Goal: Task Accomplishment & Management: Manage account settings

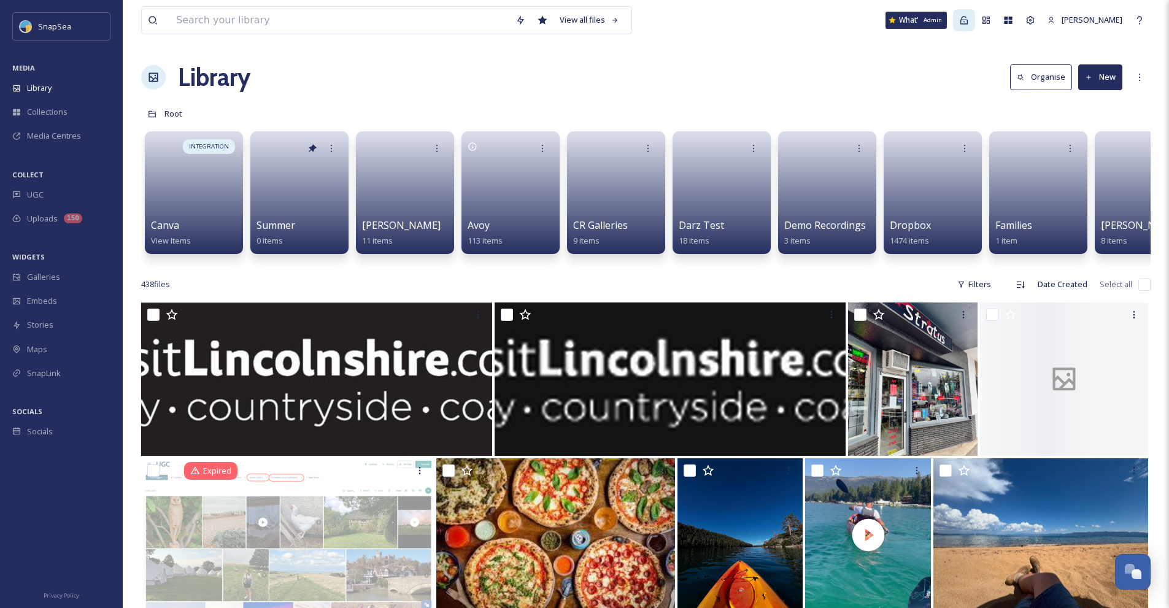
click at [969, 21] on icon at bounding box center [964, 20] width 10 height 10
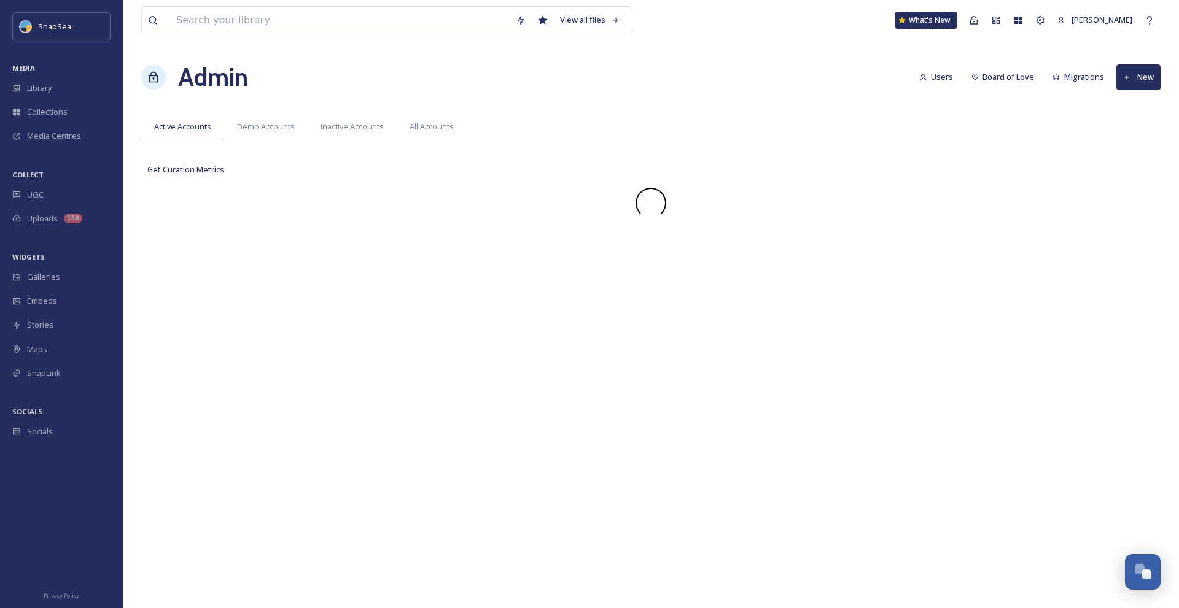
click at [876, 31] on div "View all files What's New [PERSON_NAME]" at bounding box center [650, 20] width 1019 height 41
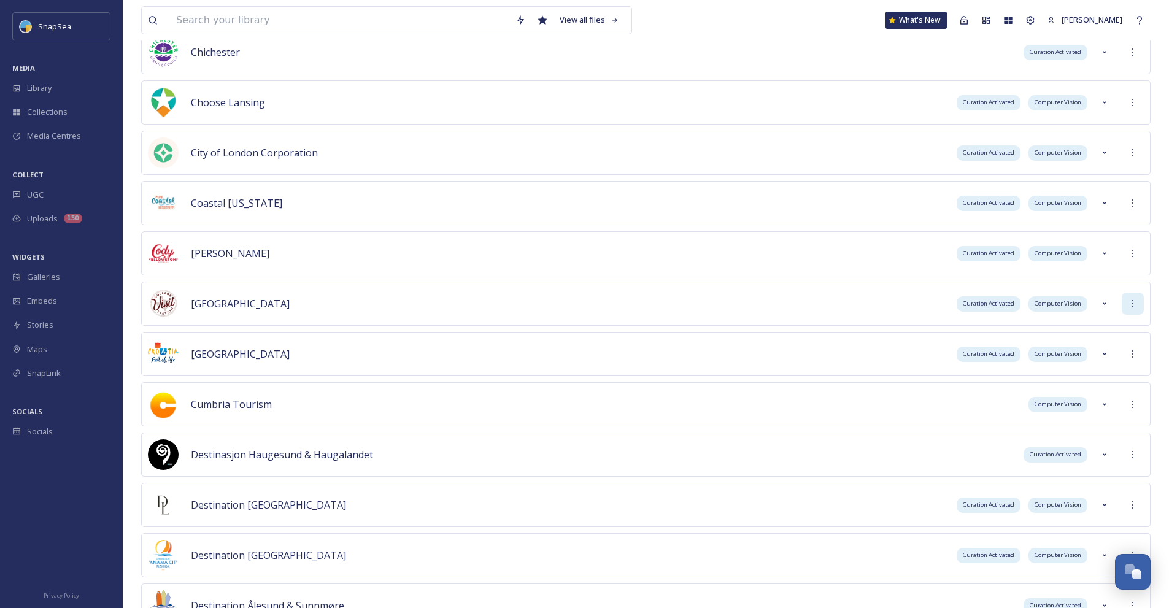
click at [1140, 304] on div at bounding box center [1133, 304] width 22 height 22
click at [1120, 325] on div "Sign into Team" at bounding box center [1088, 331] width 109 height 24
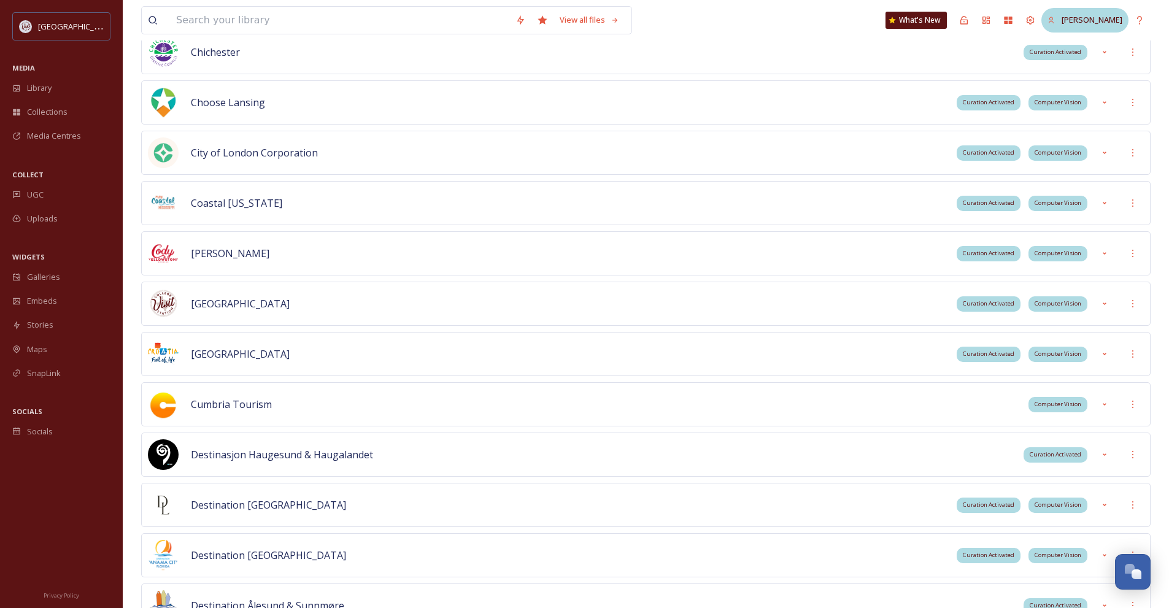
click at [1104, 17] on span "[PERSON_NAME]" at bounding box center [1092, 19] width 61 height 11
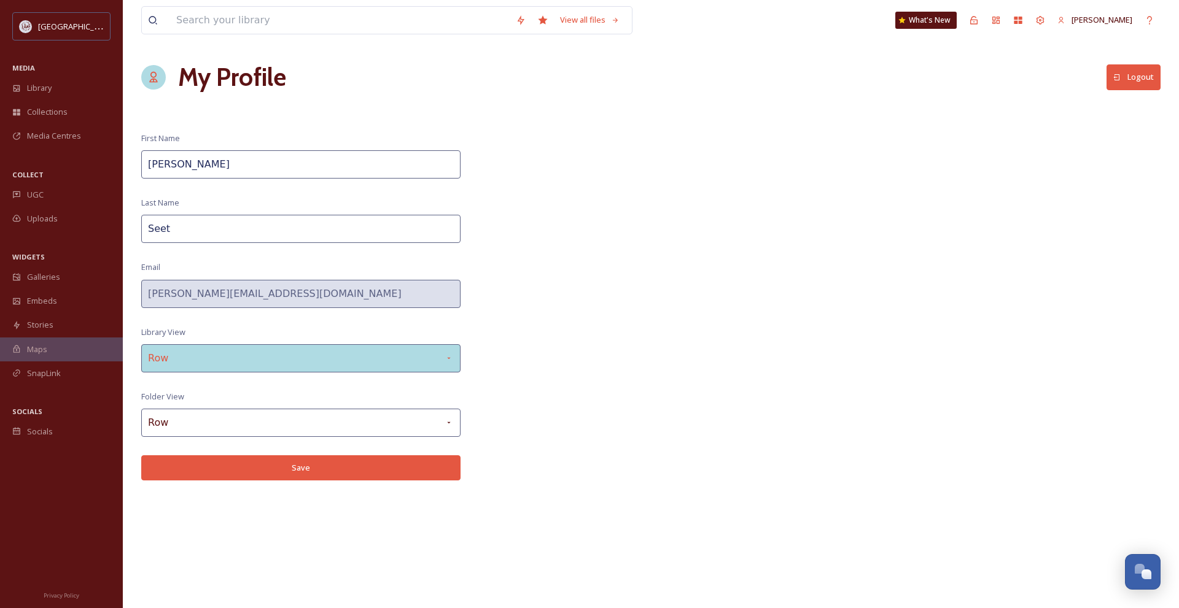
click at [308, 357] on div "Row" at bounding box center [300, 358] width 319 height 28
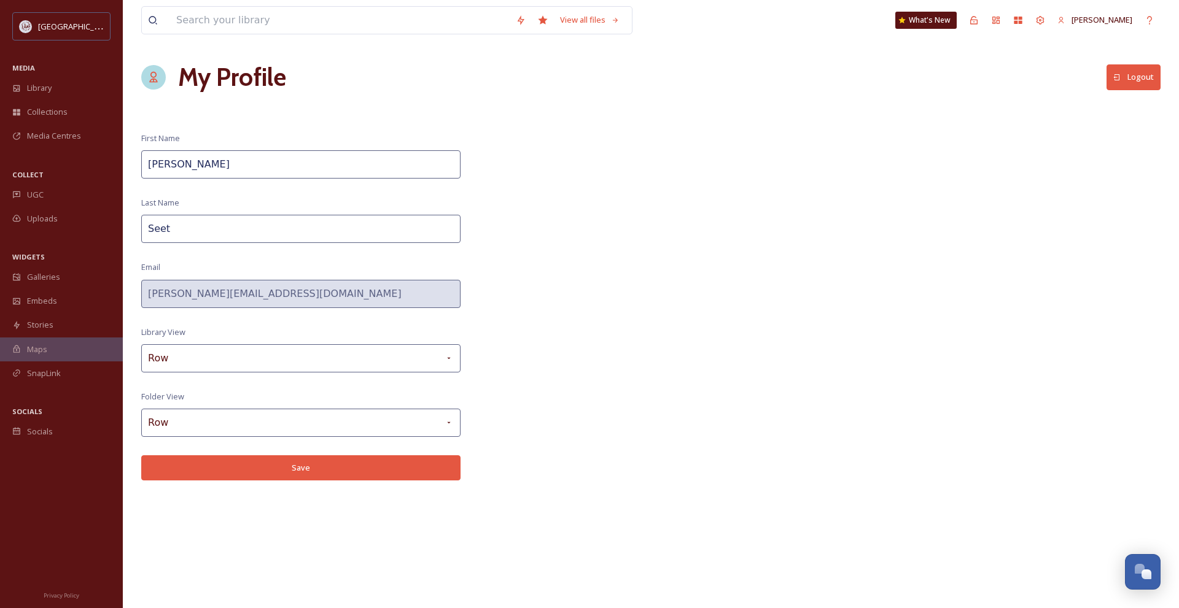
click at [621, 206] on div "View all files What's New [PERSON_NAME] My Profile Logout First Name [PERSON_NA…" at bounding box center [651, 304] width 1056 height 608
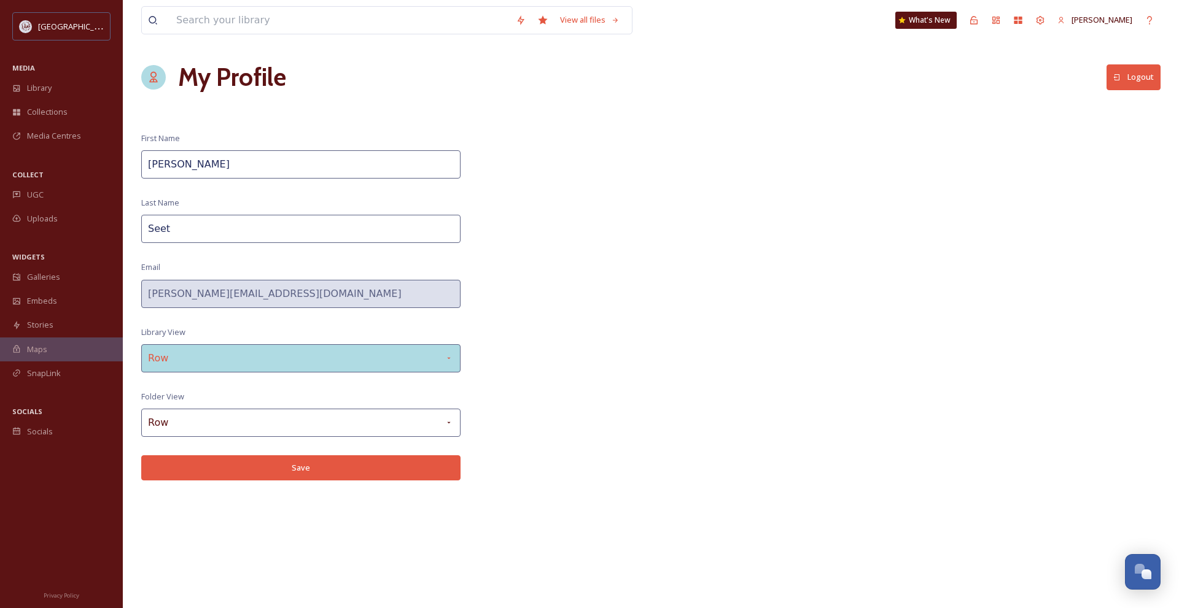
click at [452, 344] on div "Row" at bounding box center [300, 358] width 319 height 28
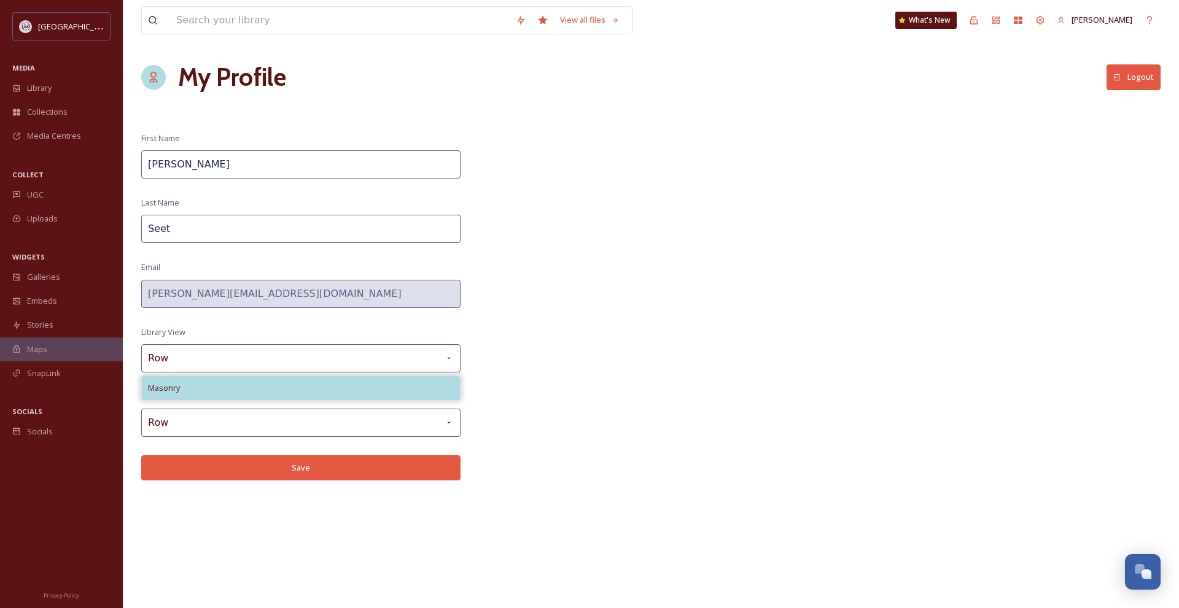
click at [315, 382] on div "Masonry" at bounding box center [301, 388] width 318 height 24
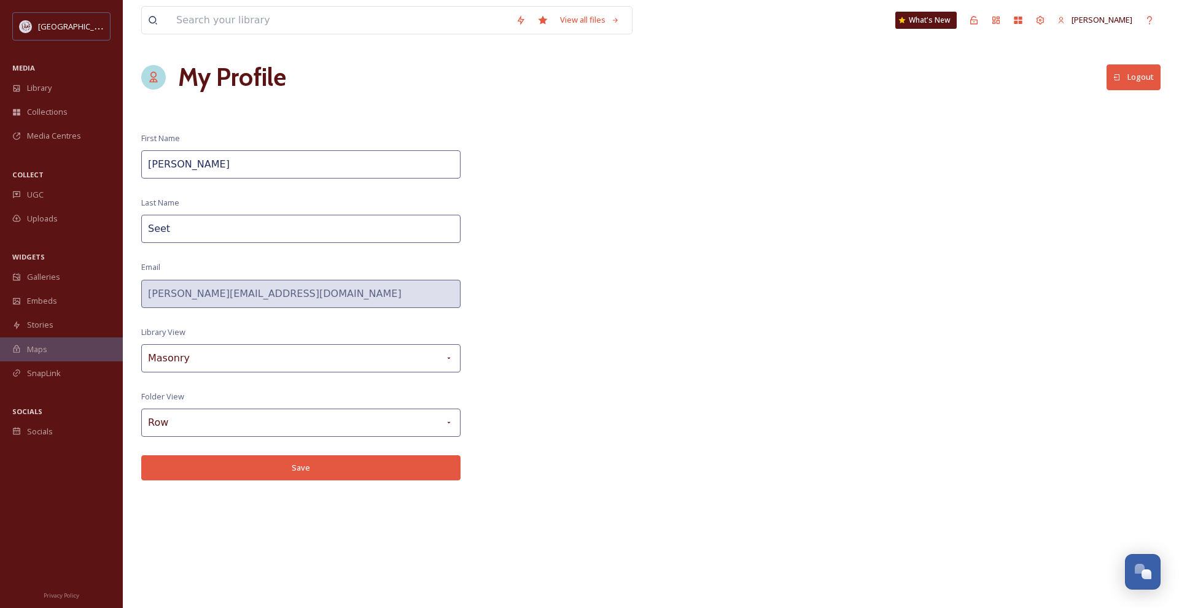
click at [331, 458] on button "Save" at bounding box center [300, 467] width 319 height 25
click at [84, 83] on div "Library" at bounding box center [61, 88] width 123 height 24
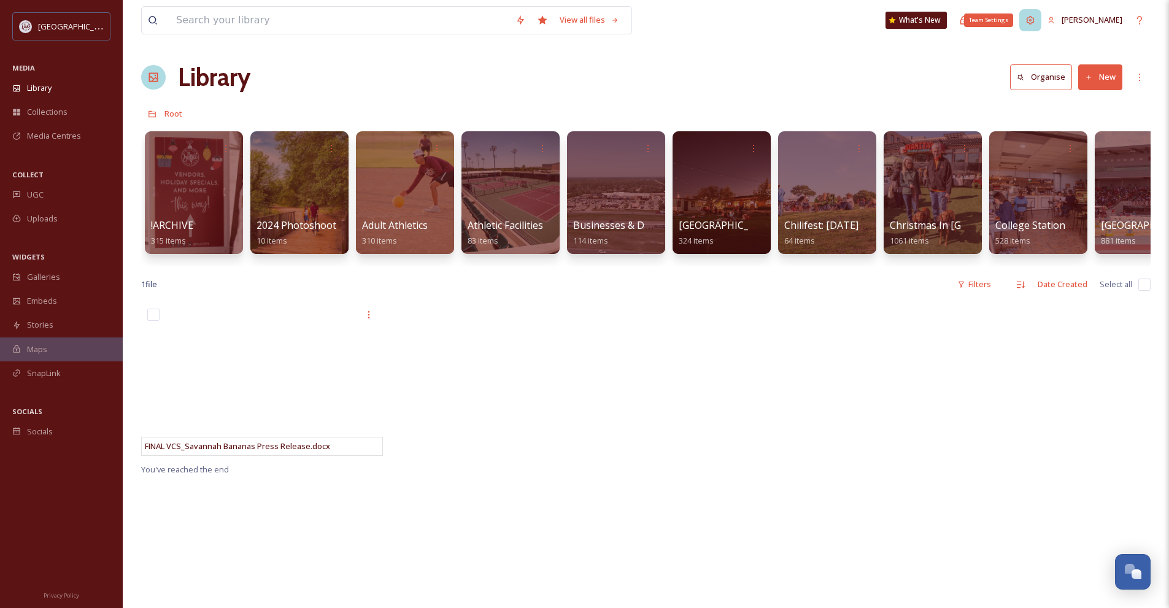
click at [1036, 23] on icon at bounding box center [1031, 20] width 10 height 10
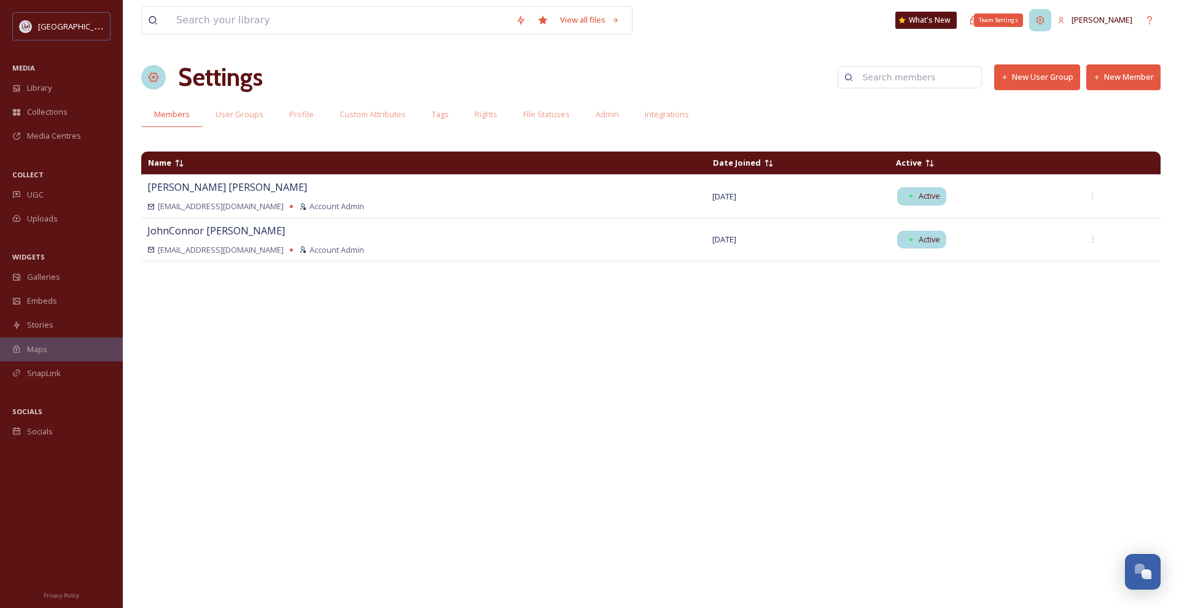
click at [1044, 23] on icon at bounding box center [1040, 20] width 8 height 8
click at [999, 23] on icon at bounding box center [995, 20] width 7 height 7
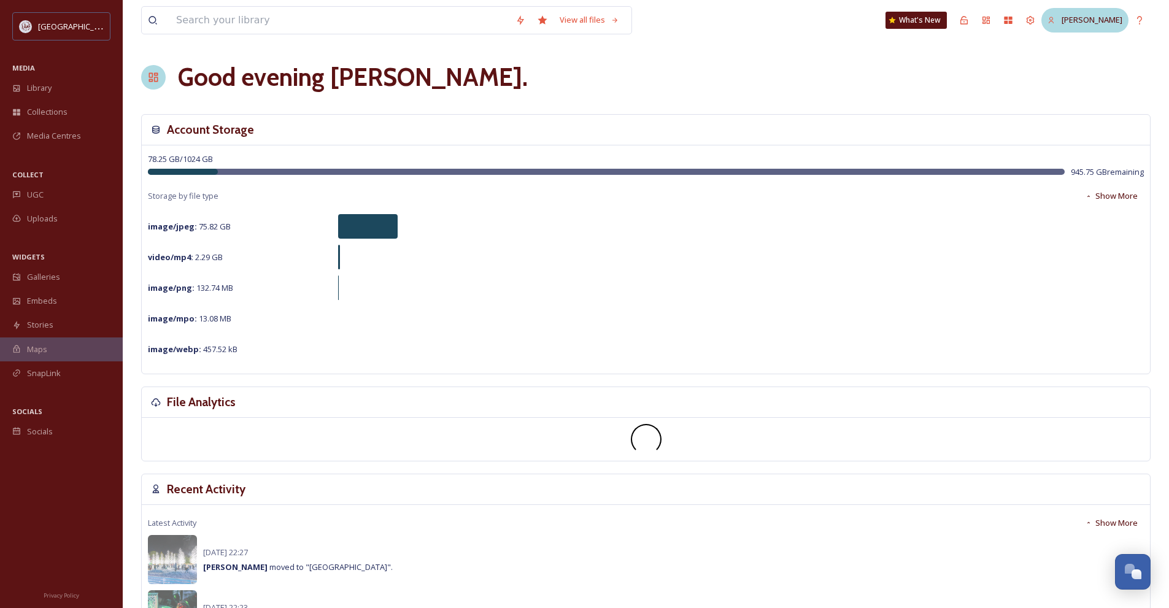
click at [1072, 18] on div "[PERSON_NAME]" at bounding box center [1085, 20] width 87 height 24
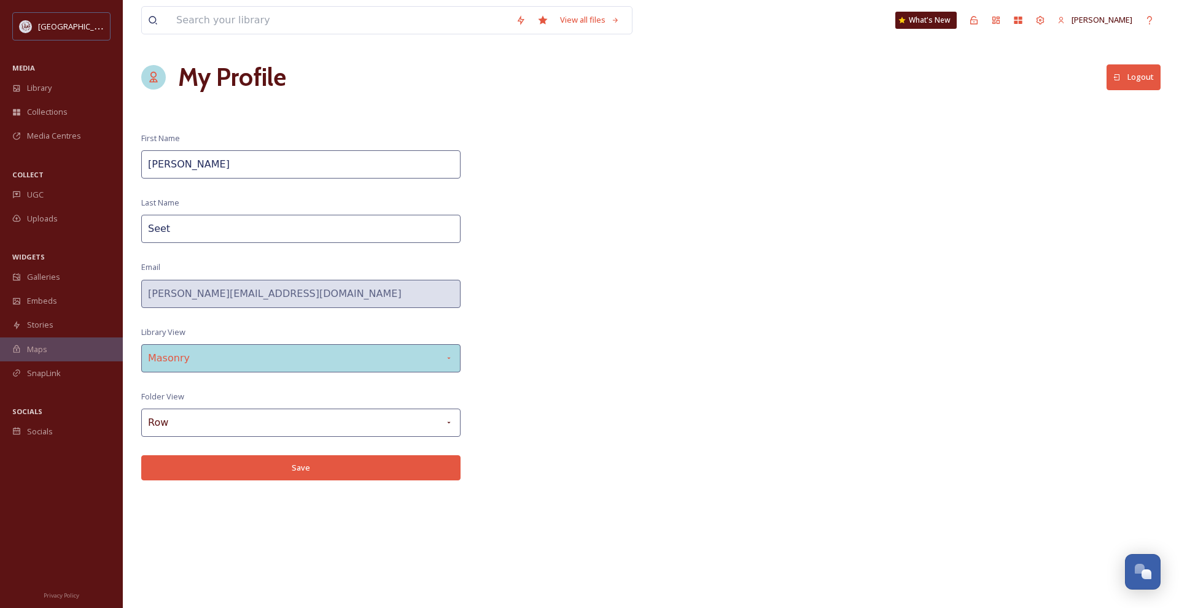
click at [366, 365] on div "Masonry" at bounding box center [300, 358] width 319 height 28
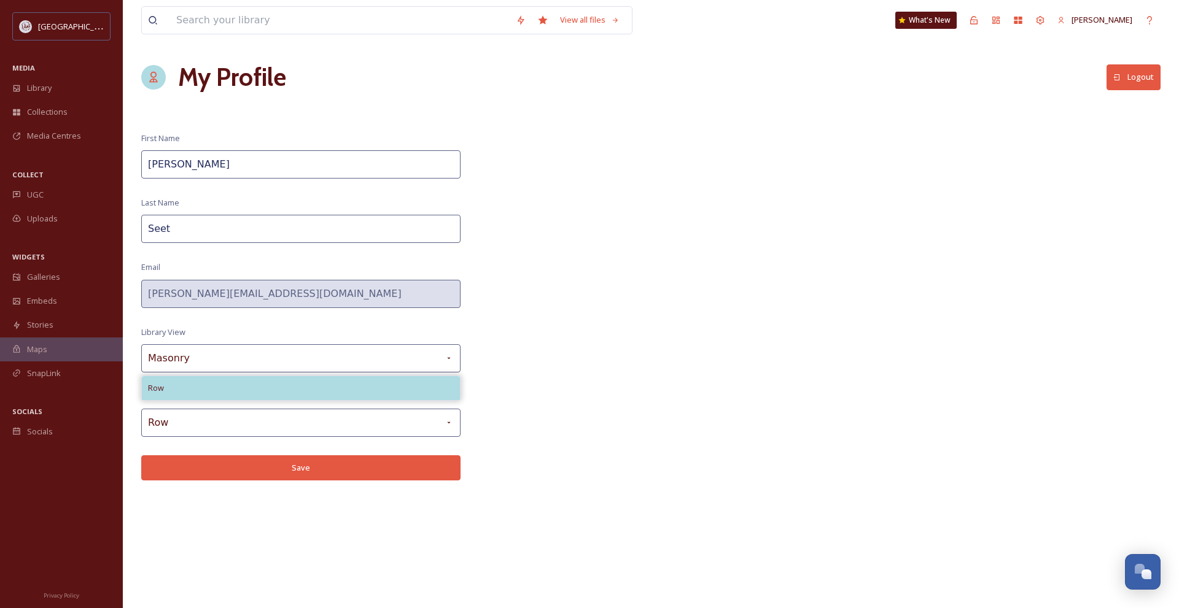
click at [356, 389] on div "Row" at bounding box center [301, 388] width 318 height 24
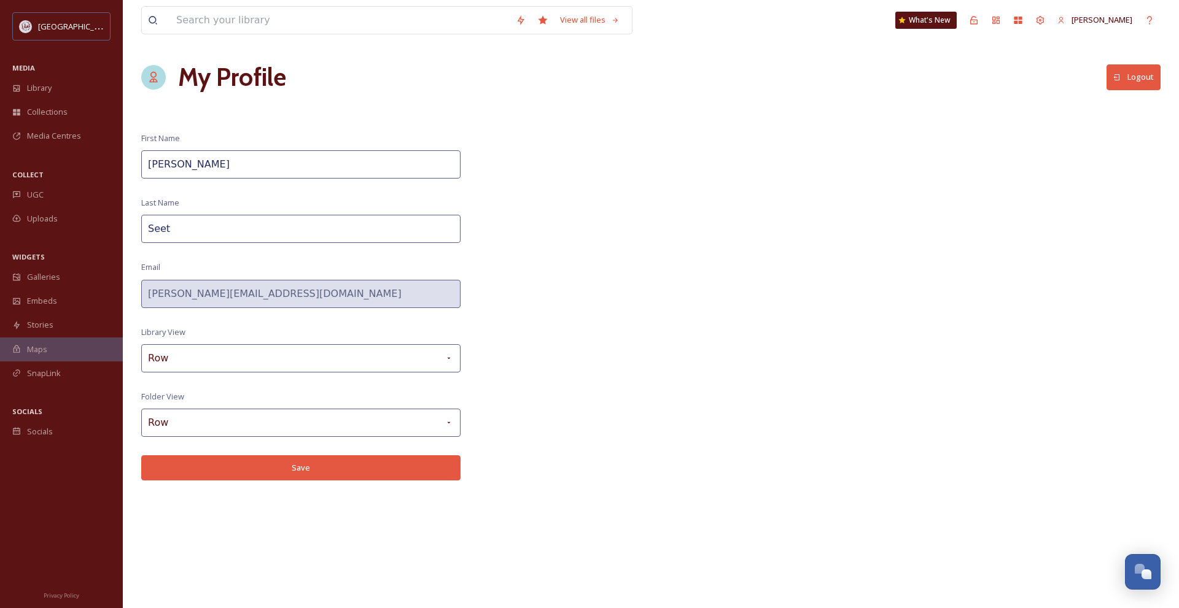
click at [373, 462] on button "Save" at bounding box center [300, 467] width 319 height 25
click at [52, 84] on span "Library" at bounding box center [39, 88] width 25 height 12
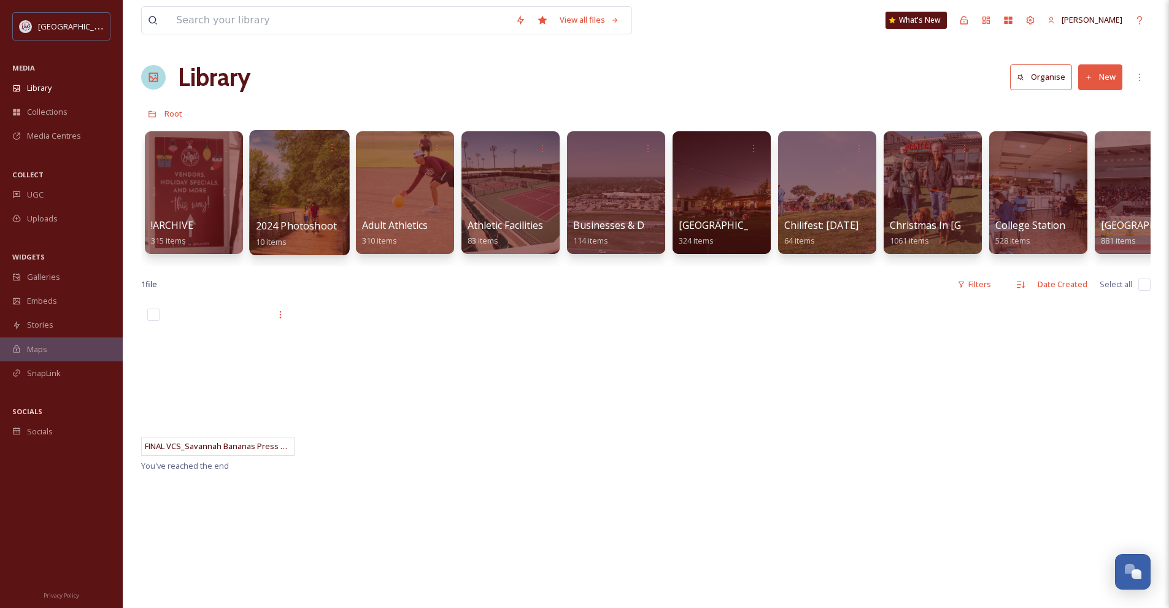
click at [287, 228] on span "2024 Photoshoot" at bounding box center [297, 226] width 82 height 14
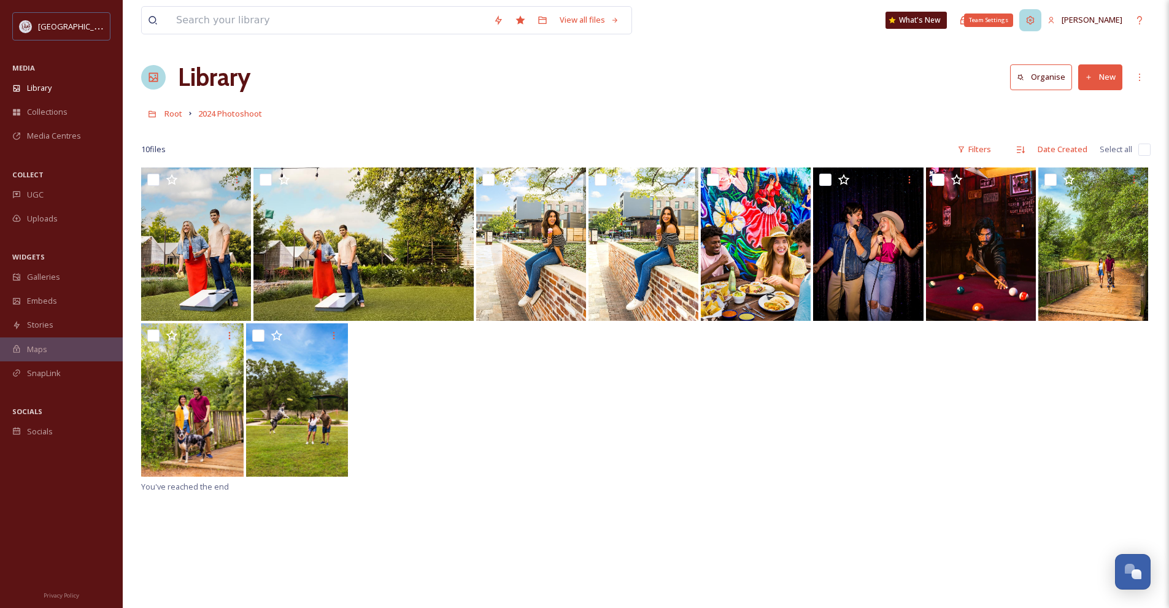
click at [1038, 22] on div "Team Settings" at bounding box center [1031, 20] width 22 height 22
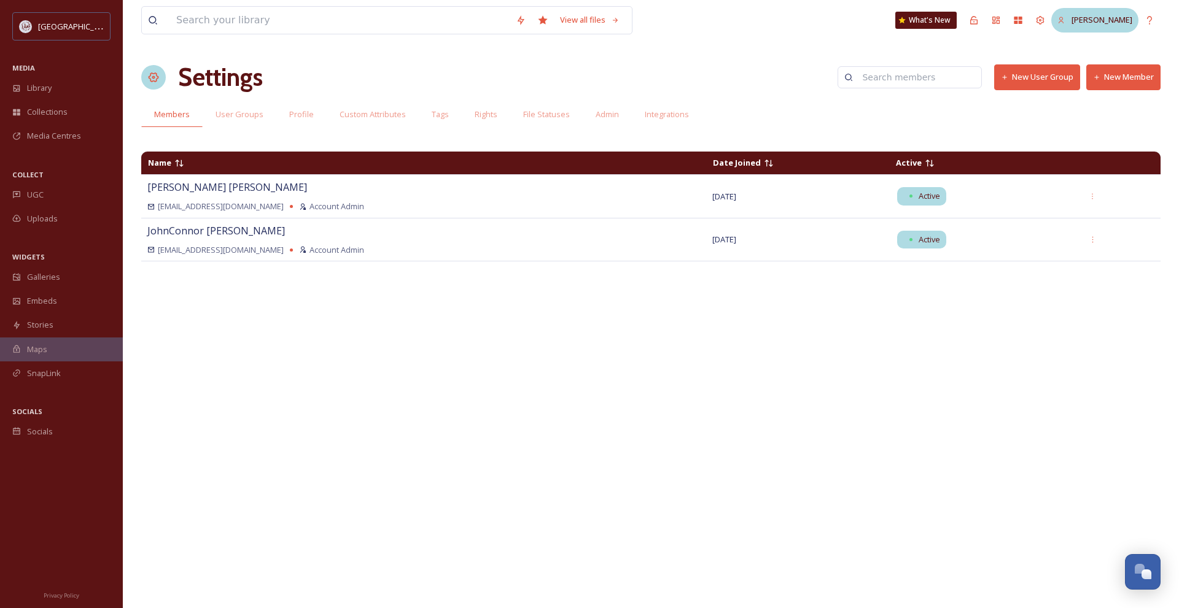
click at [1093, 26] on div "[PERSON_NAME]" at bounding box center [1094, 20] width 87 height 24
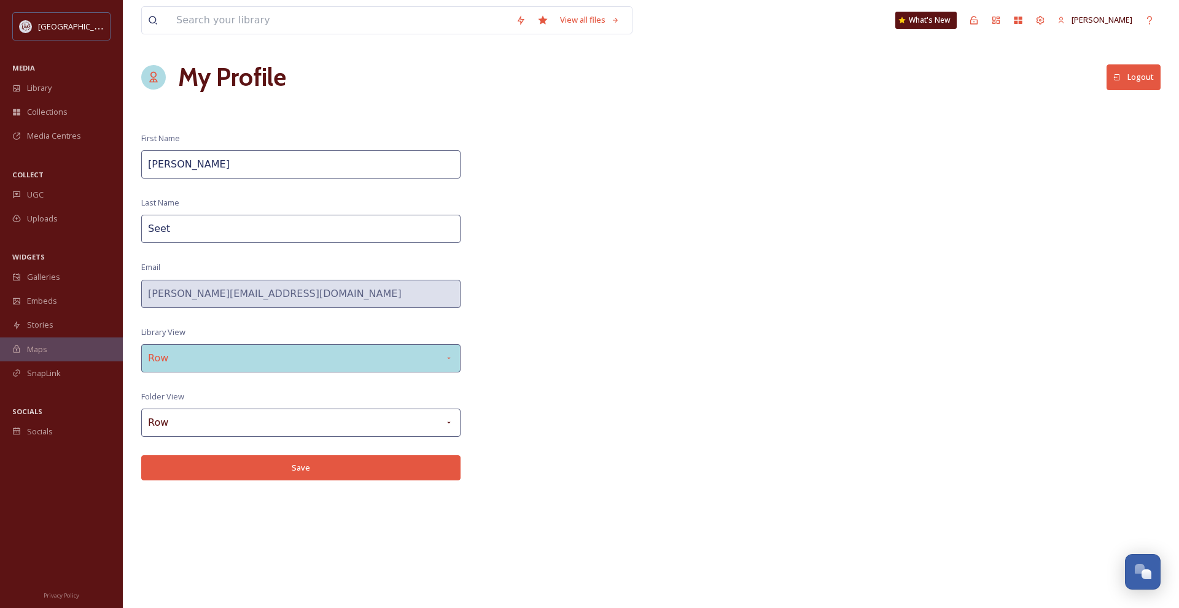
click at [347, 355] on div "Row" at bounding box center [300, 358] width 319 height 28
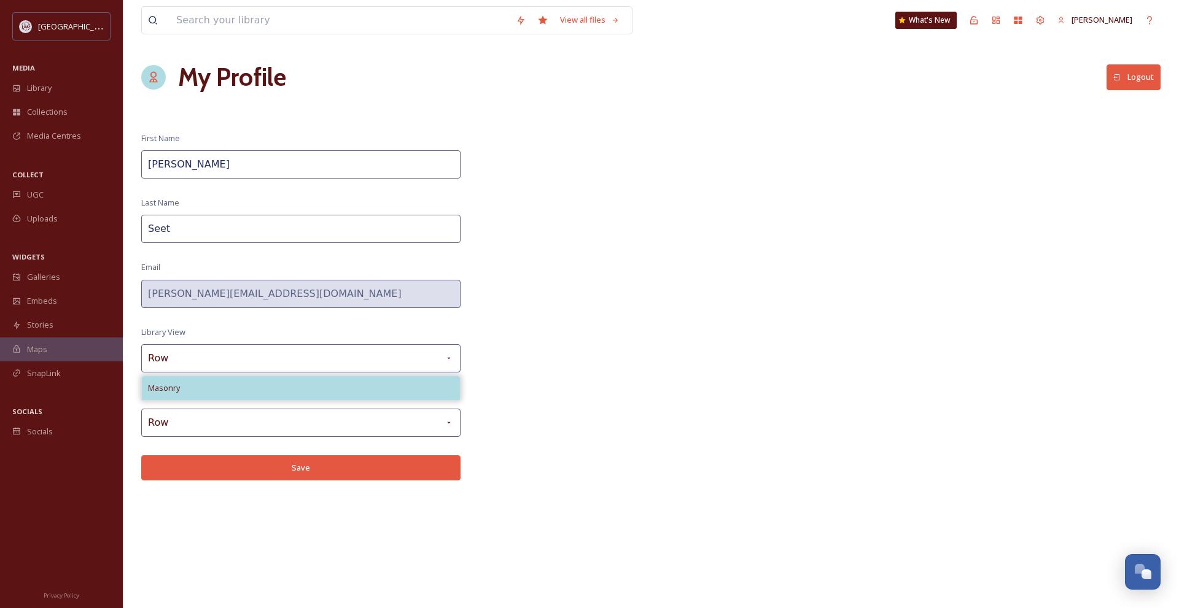
click at [346, 397] on div "Masonry" at bounding box center [301, 388] width 318 height 24
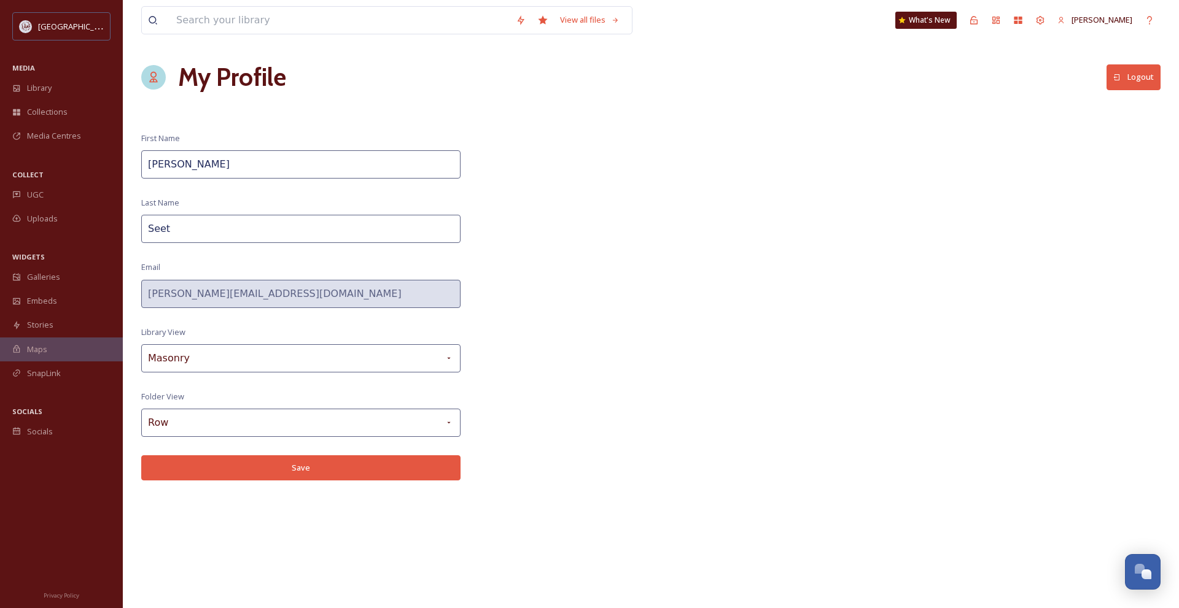
click at [373, 468] on button "Save" at bounding box center [300, 467] width 319 height 25
click at [71, 78] on div "Library" at bounding box center [61, 88] width 123 height 24
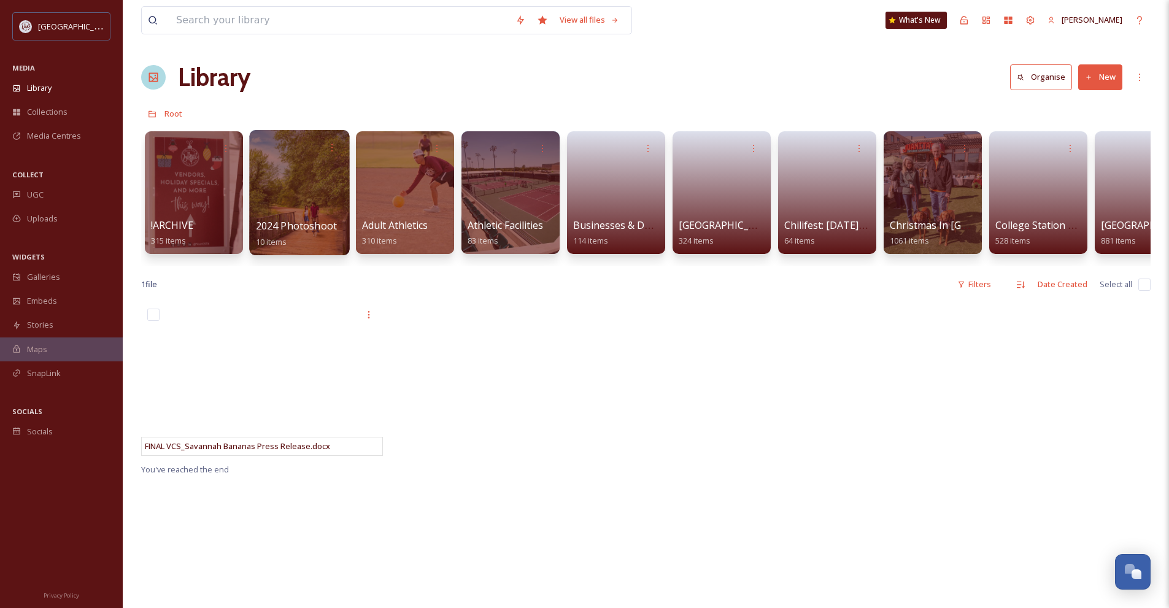
click at [285, 216] on div at bounding box center [299, 192] width 100 height 125
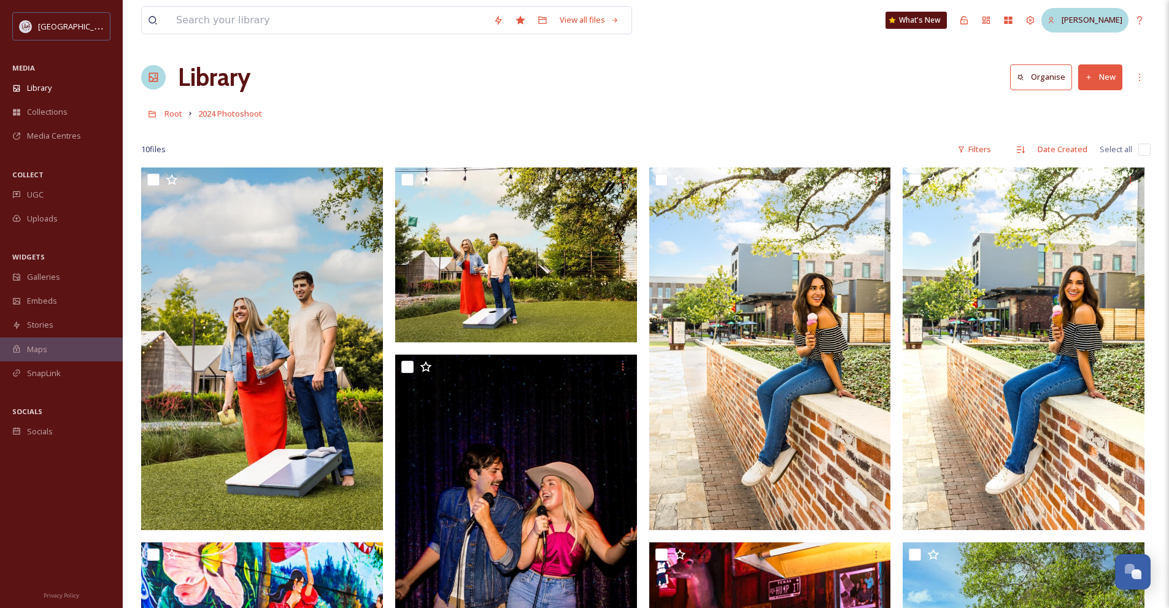
click at [1082, 21] on span "[PERSON_NAME]" at bounding box center [1092, 19] width 61 height 11
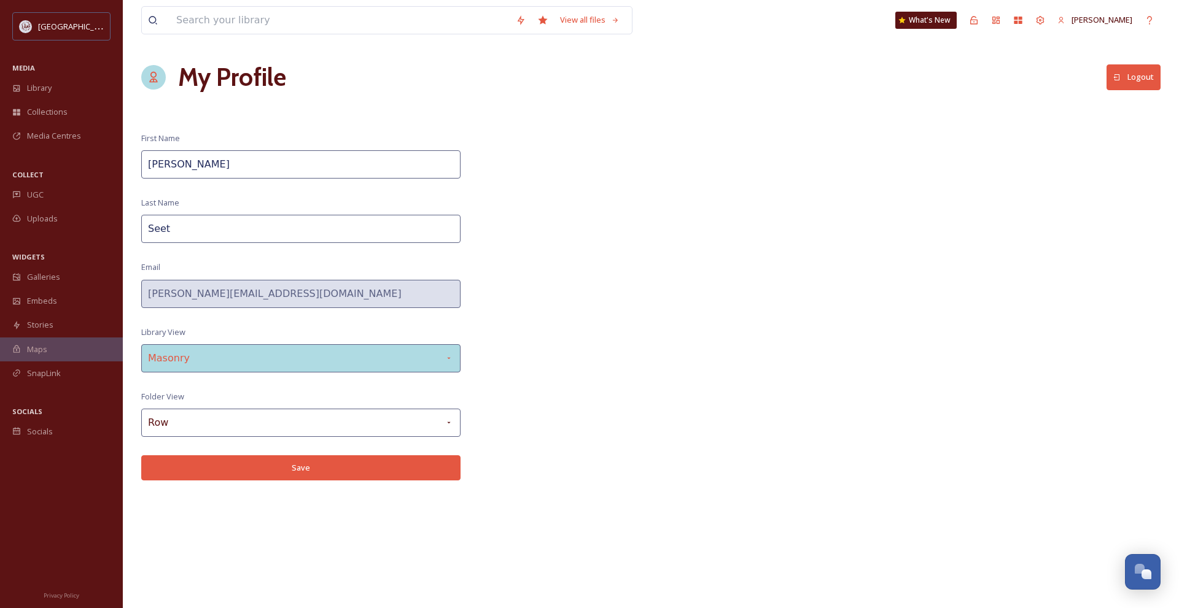
click at [333, 363] on div "Masonry" at bounding box center [300, 358] width 319 height 28
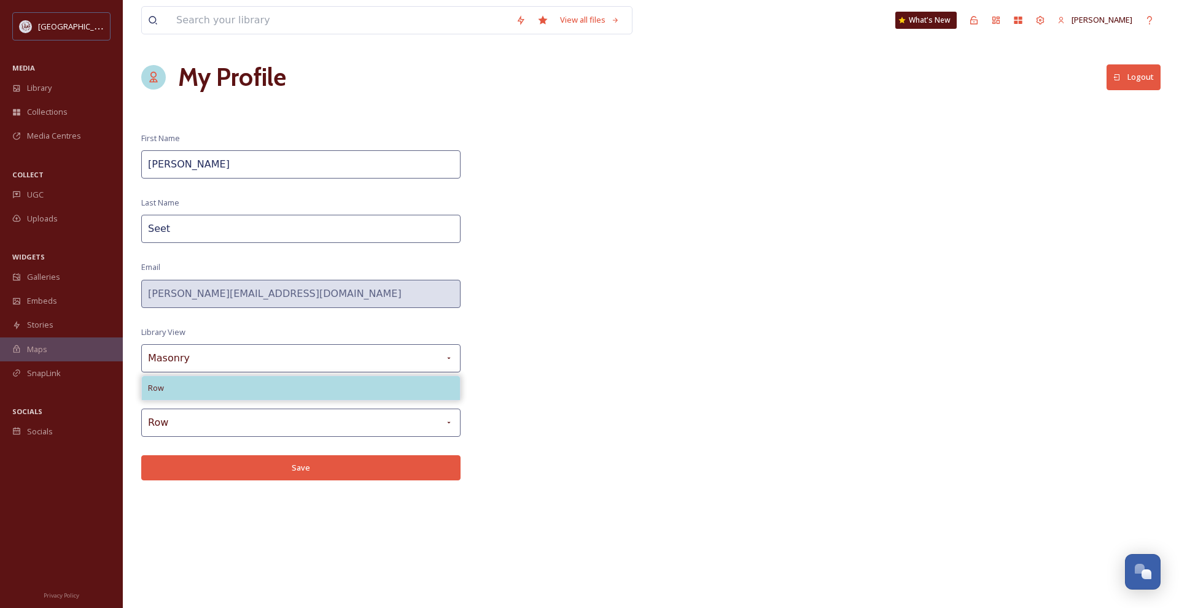
click at [345, 390] on div "Row" at bounding box center [301, 388] width 318 height 24
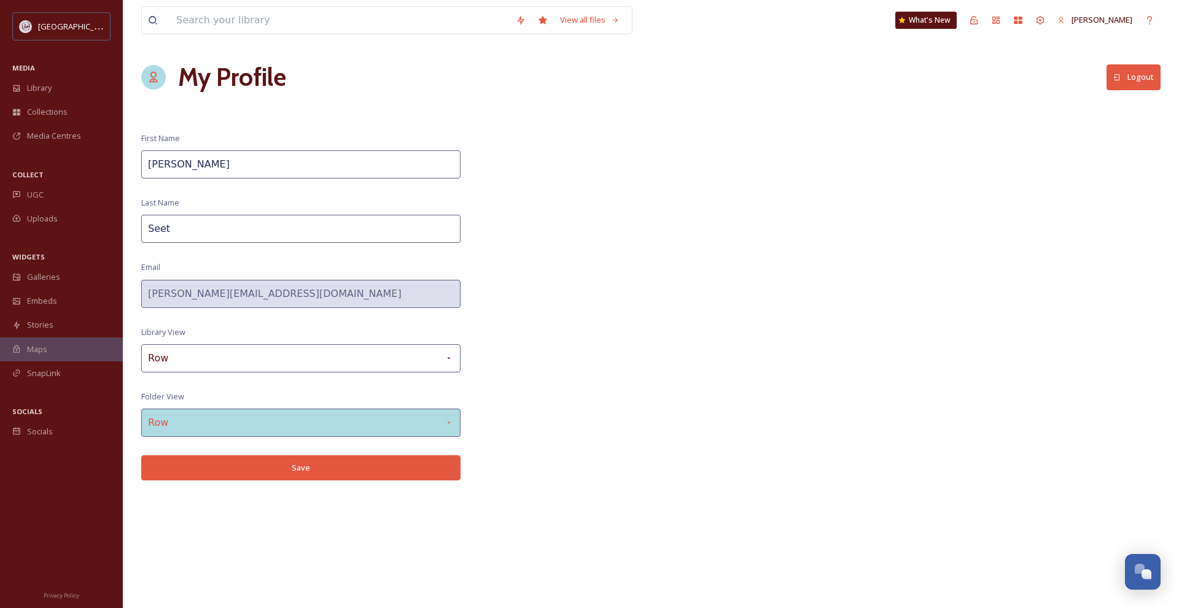
click at [384, 417] on div "Row" at bounding box center [300, 423] width 319 height 28
click at [386, 417] on div "Row" at bounding box center [300, 423] width 319 height 28
click at [387, 418] on div "Row" at bounding box center [300, 423] width 319 height 28
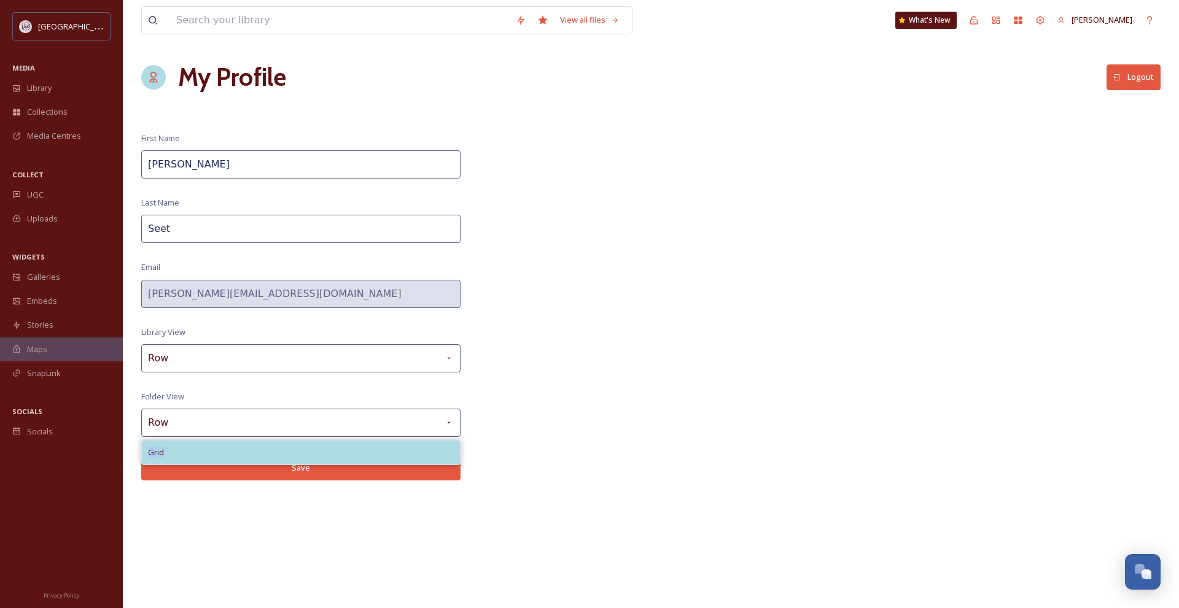
click at [204, 448] on div "Grid" at bounding box center [301, 453] width 318 height 24
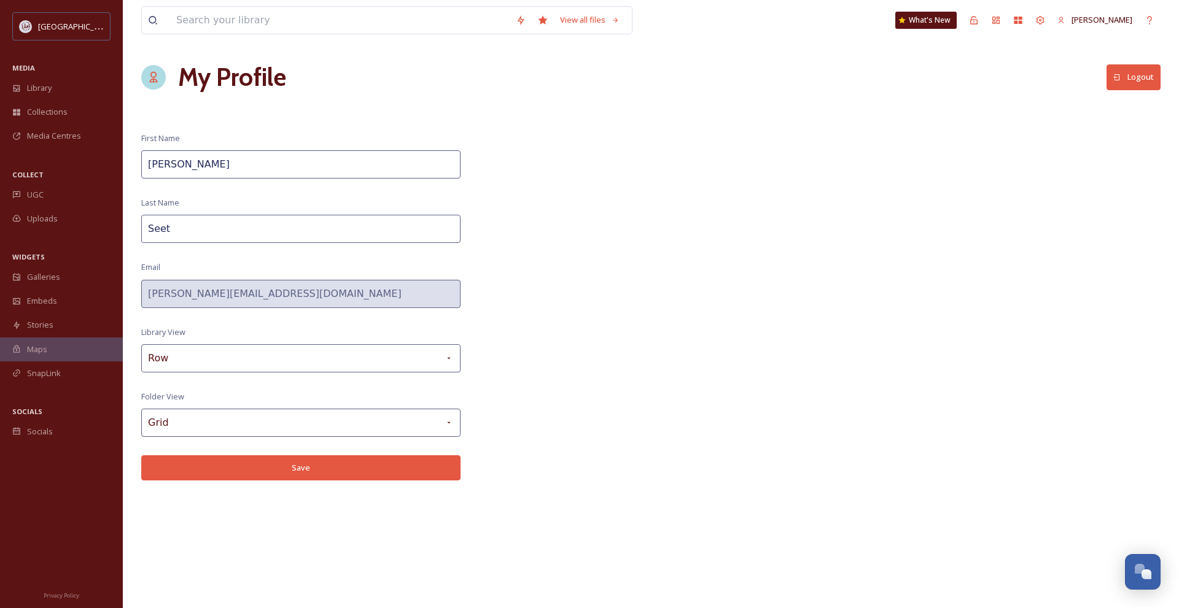
click at [204, 458] on button "Save" at bounding box center [300, 467] width 319 height 25
click at [61, 80] on div "Library" at bounding box center [61, 88] width 123 height 24
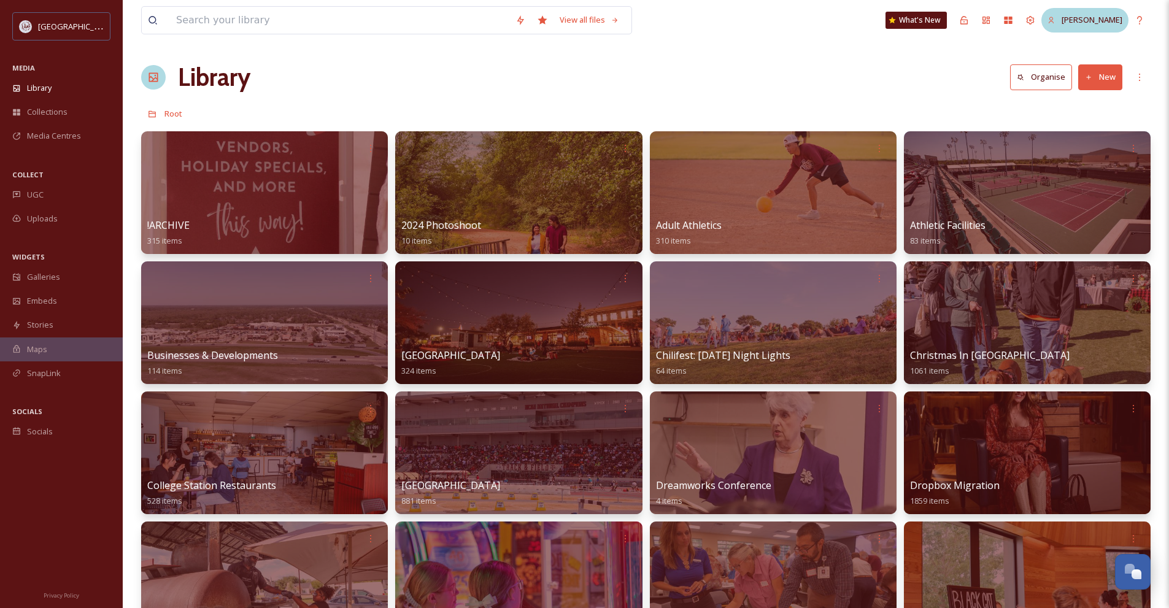
click at [1092, 17] on span "[PERSON_NAME]" at bounding box center [1092, 19] width 61 height 11
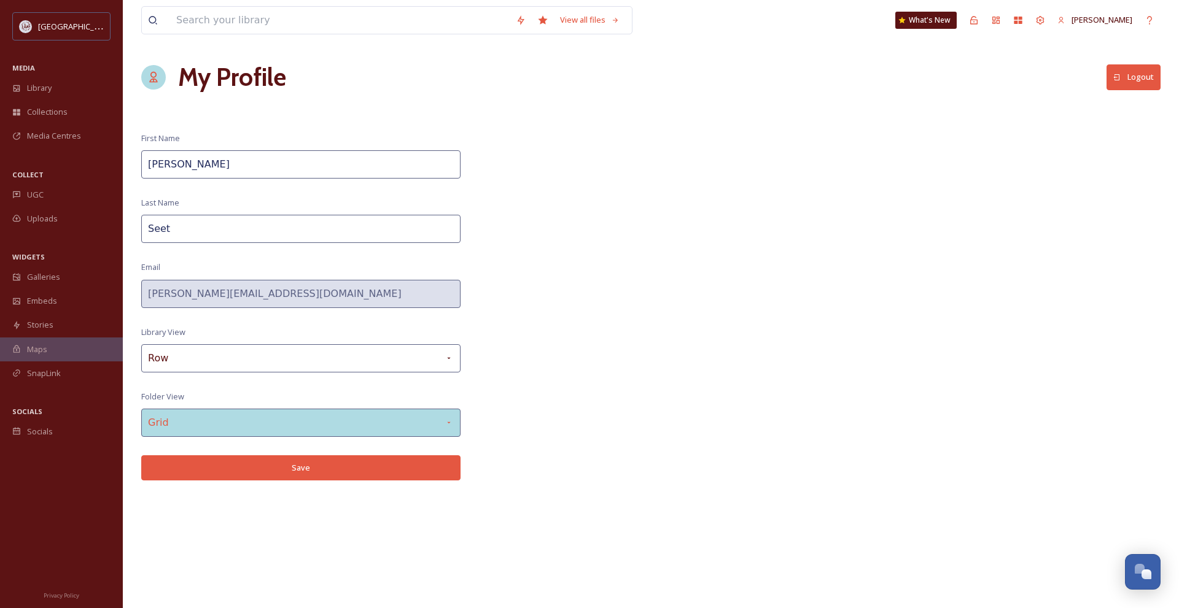
click at [245, 418] on div "Grid" at bounding box center [300, 423] width 319 height 28
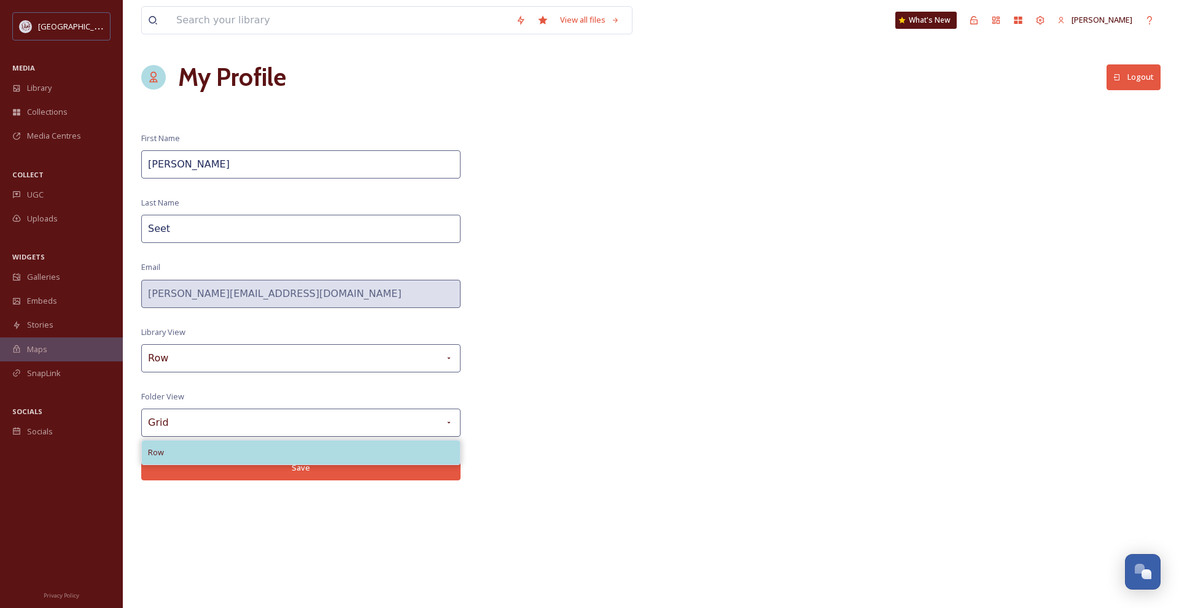
click at [240, 448] on div "Row" at bounding box center [301, 453] width 318 height 24
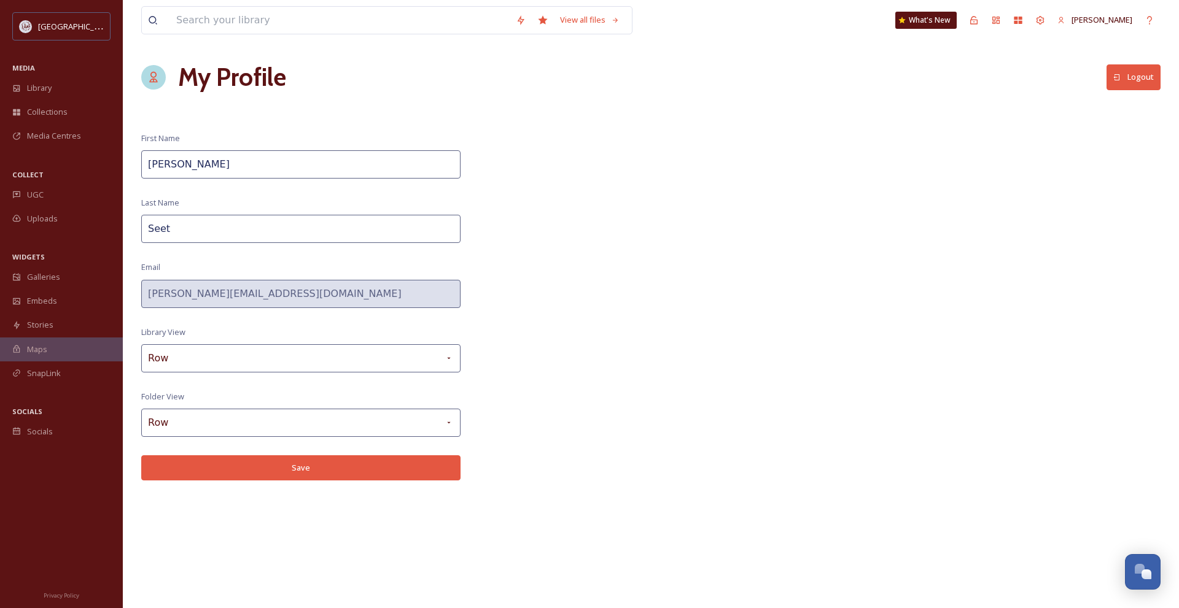
click at [247, 467] on button "Save" at bounding box center [300, 467] width 319 height 25
click at [53, 79] on div "Library" at bounding box center [61, 88] width 123 height 24
